Goal: Navigation & Orientation: Find specific page/section

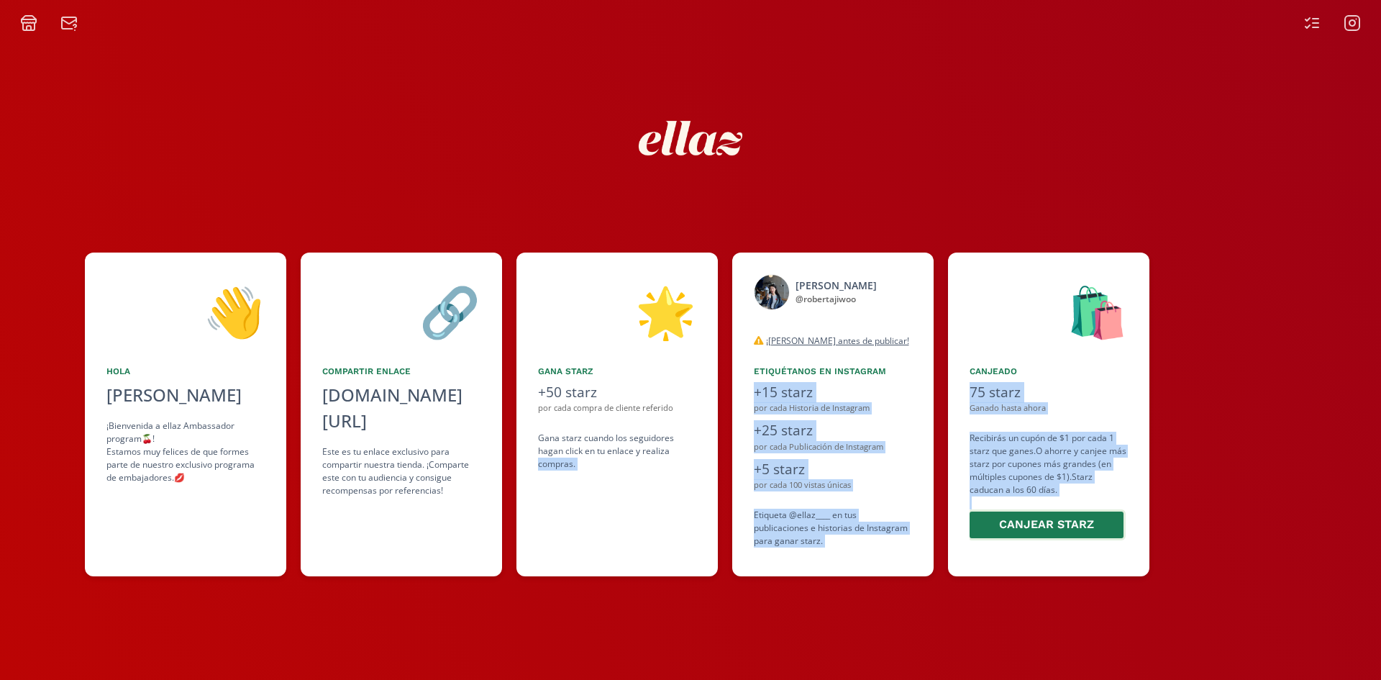
scroll to position [0, 877]
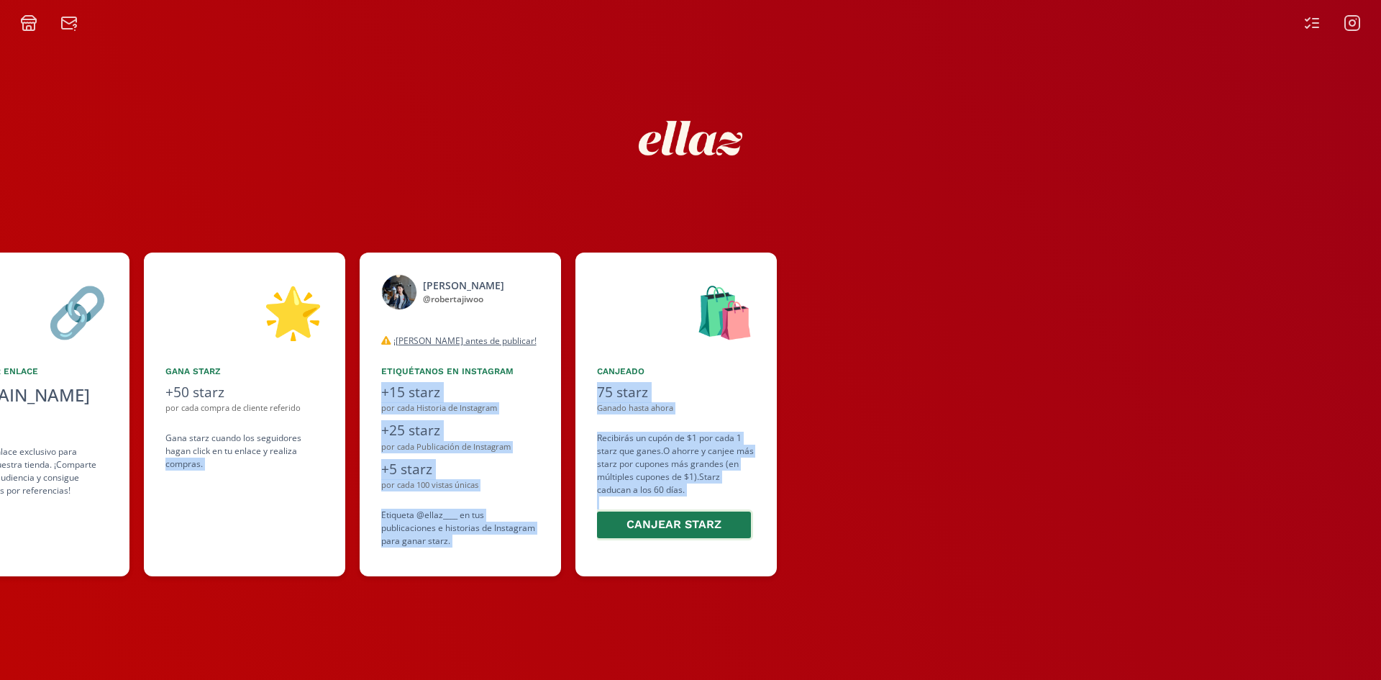
drag, startPoint x: 1038, startPoint y: 473, endPoint x: 727, endPoint y: 526, distance: 315.2
click at [730, 526] on div "👋 [PERSON_NAME] [PERSON_NAME] ¡Bienvenida a ellaz Ambassador program🍒! Estamos …" at bounding box center [690, 414] width 1381 height 338
click at [1309, 21] on icon at bounding box center [1311, 22] width 17 height 17
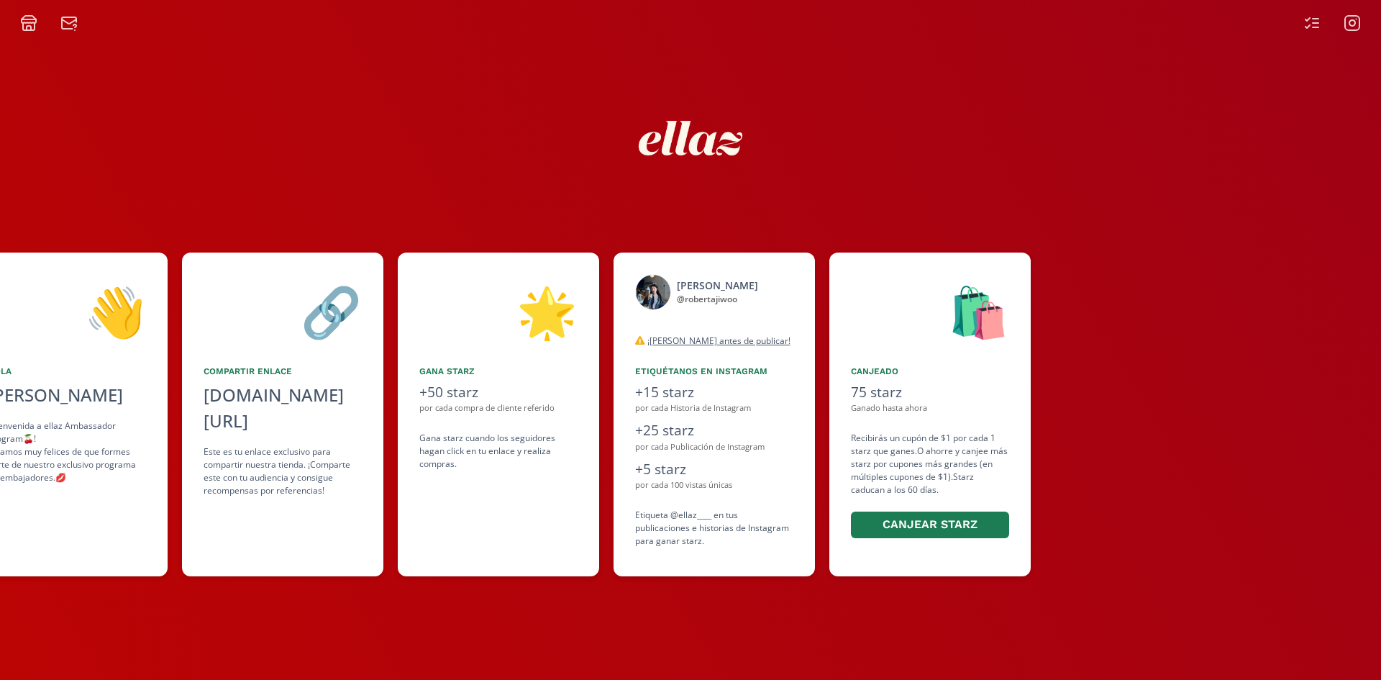
scroll to position [0, 647]
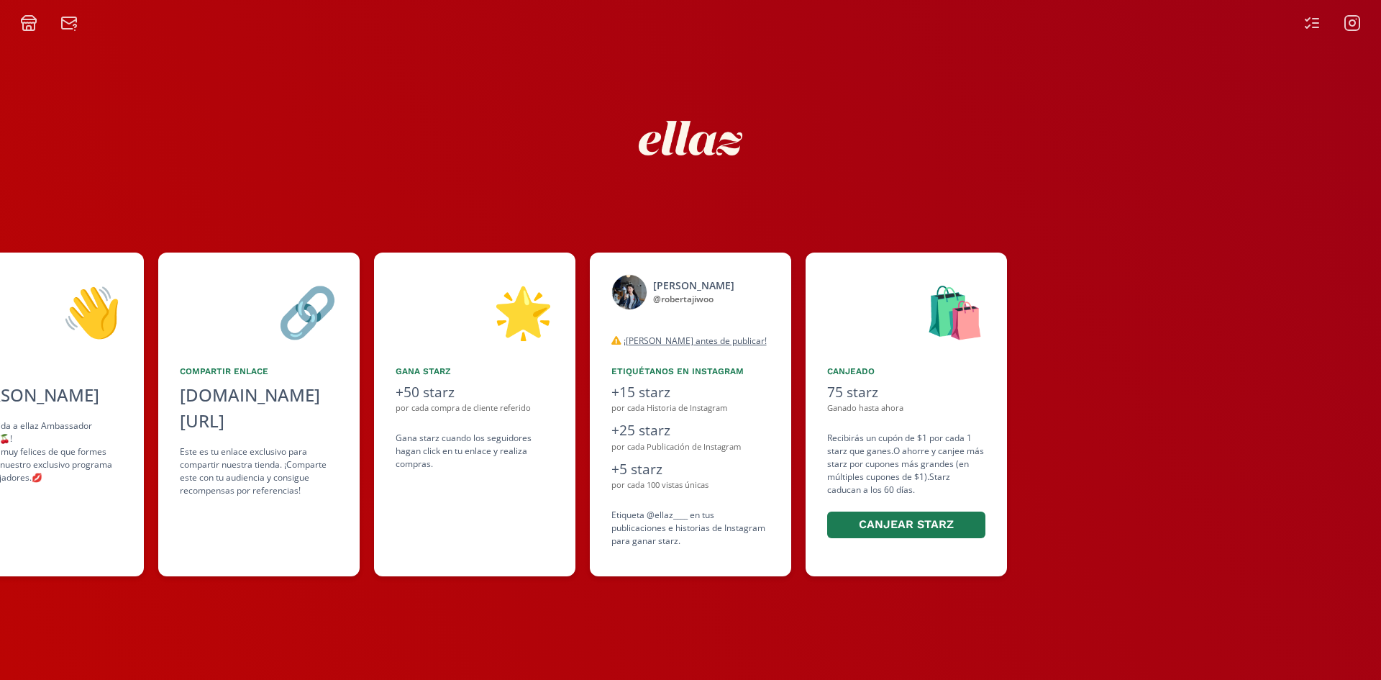
drag, startPoint x: 1131, startPoint y: 419, endPoint x: 915, endPoint y: 464, distance: 220.4
click at [915, 464] on div "👋 [PERSON_NAME] [PERSON_NAME] ¡Bienvenida a ellaz Ambassador program🍒! Estamos …" at bounding box center [690, 414] width 1381 height 338
click at [1317, 23] on icon at bounding box center [1315, 23] width 6 height 0
